Goal: Task Accomplishment & Management: Manage account settings

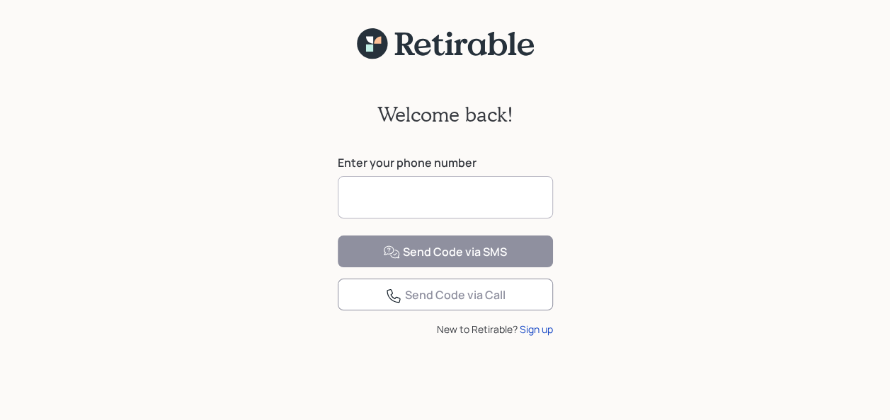
click at [415, 196] on input at bounding box center [445, 197] width 215 height 42
type input "**********"
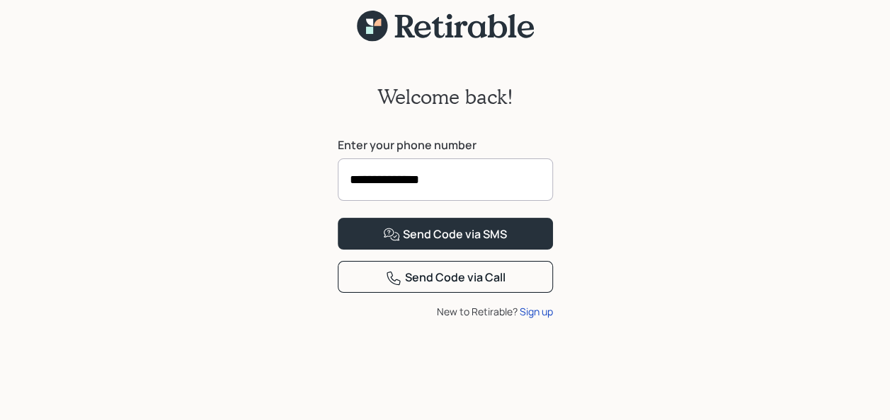
scroll to position [32, 0]
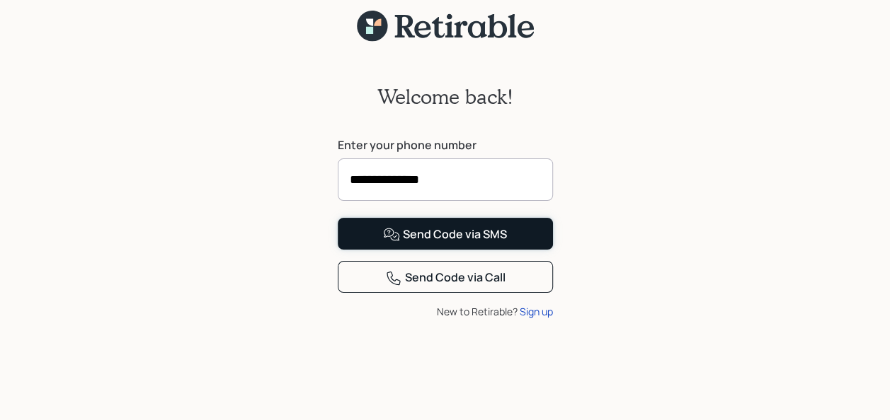
click at [429, 243] on div "Send Code via SMS" at bounding box center [445, 234] width 124 height 17
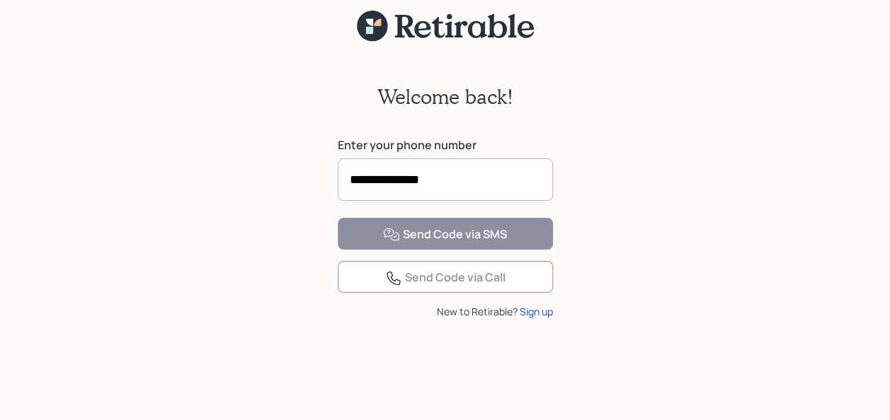
scroll to position [18, 0]
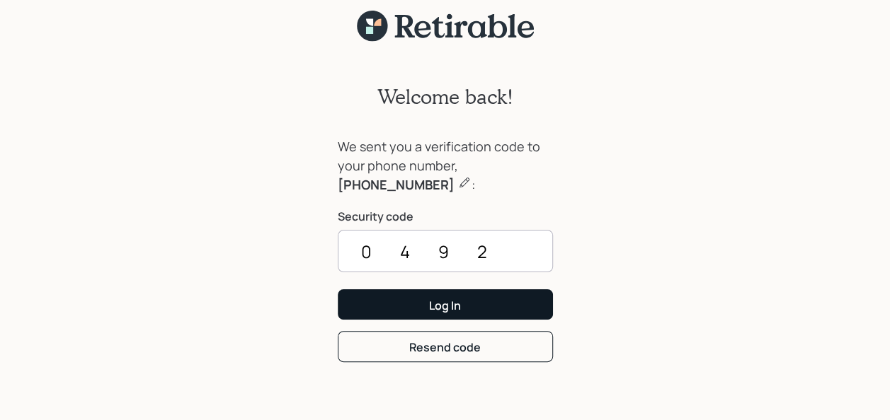
type input "0492"
click at [422, 309] on button "Log In" at bounding box center [445, 304] width 215 height 30
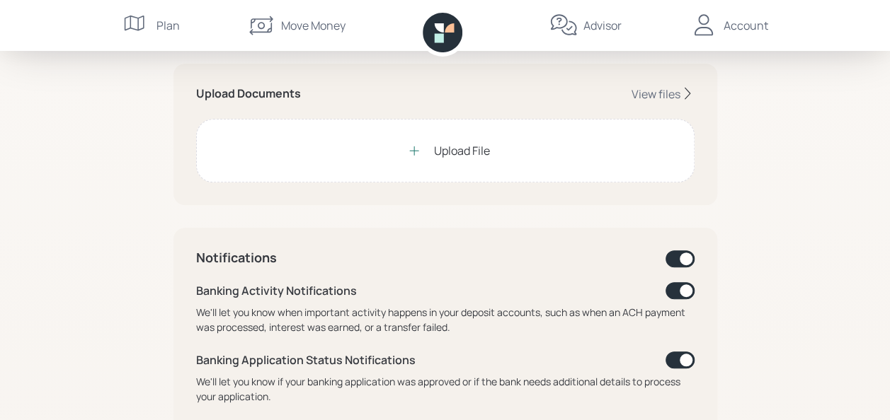
scroll to position [377, 0]
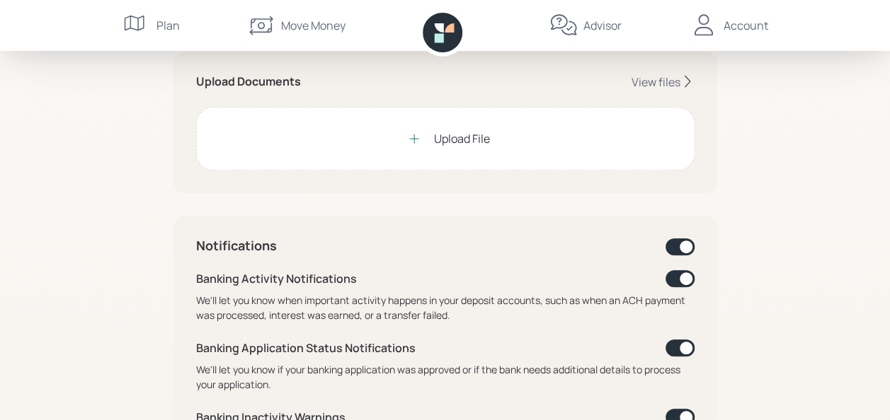
click at [435, 135] on div "Upload File" at bounding box center [462, 138] width 56 height 17
click at [648, 75] on div "View files" at bounding box center [655, 82] width 49 height 16
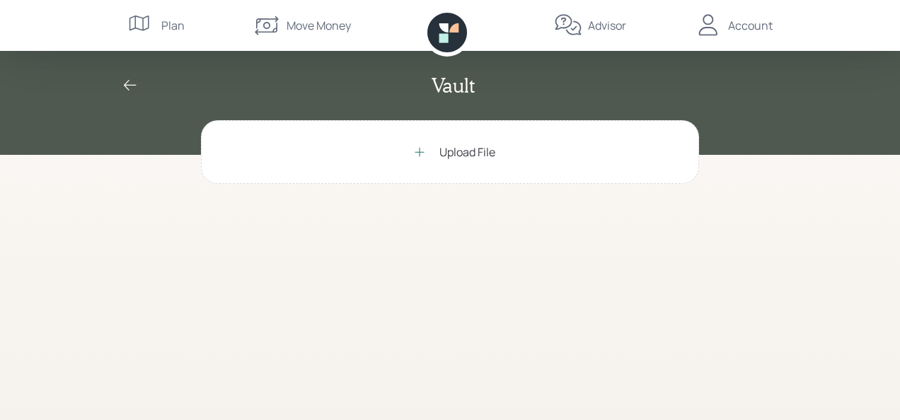
click at [446, 150] on div "Upload File" at bounding box center [468, 152] width 56 height 17
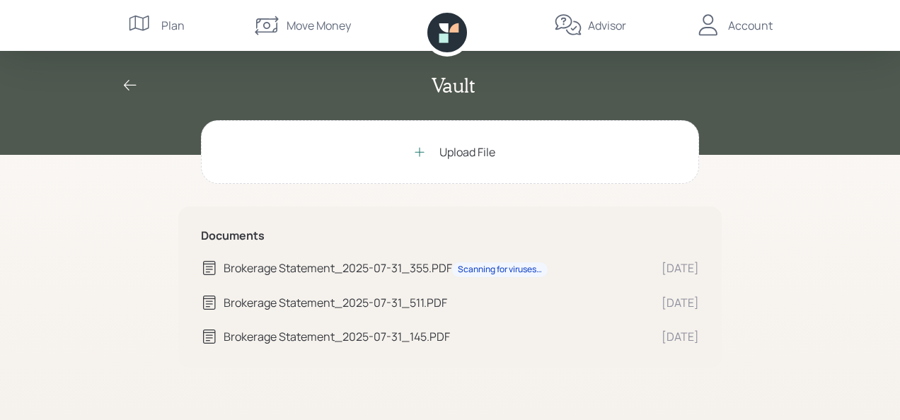
click at [456, 153] on div "Upload File" at bounding box center [468, 152] width 56 height 17
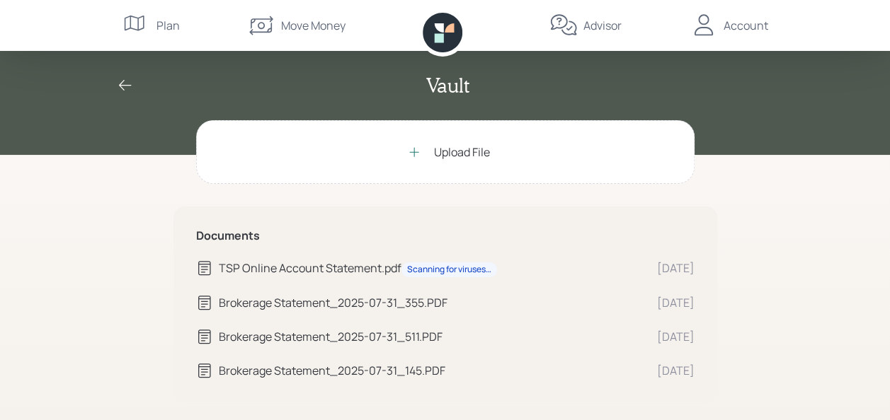
scroll to position [3, 0]
